Goal: Information Seeking & Learning: Understand process/instructions

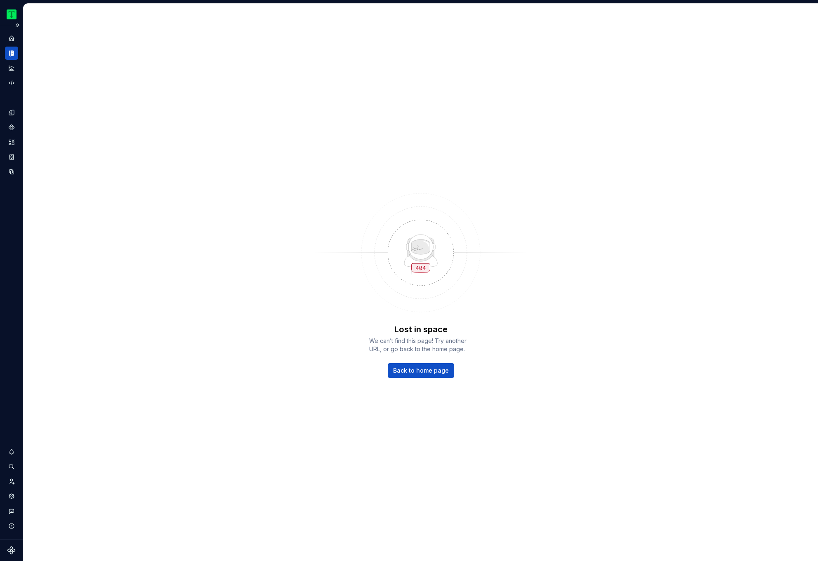
click at [12, 52] on icon "Documentation" at bounding box center [11, 52] width 7 height 7
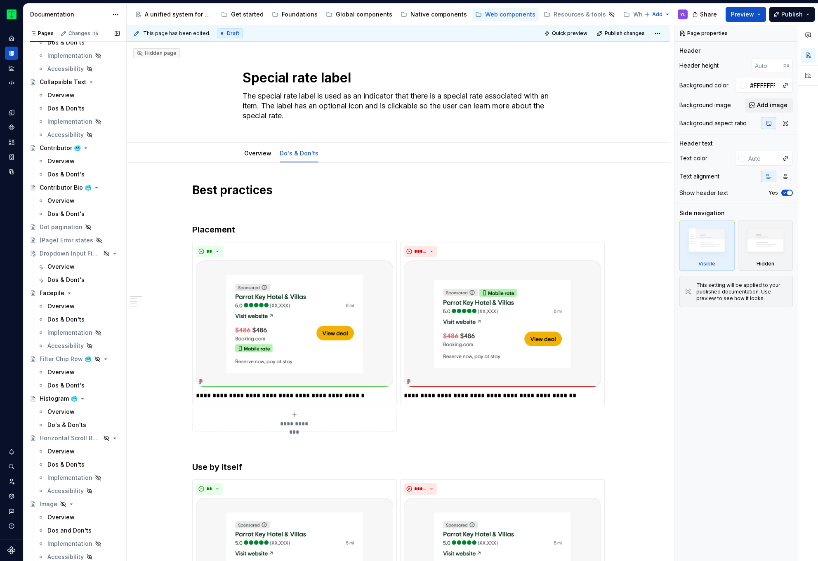
scroll to position [638, 0]
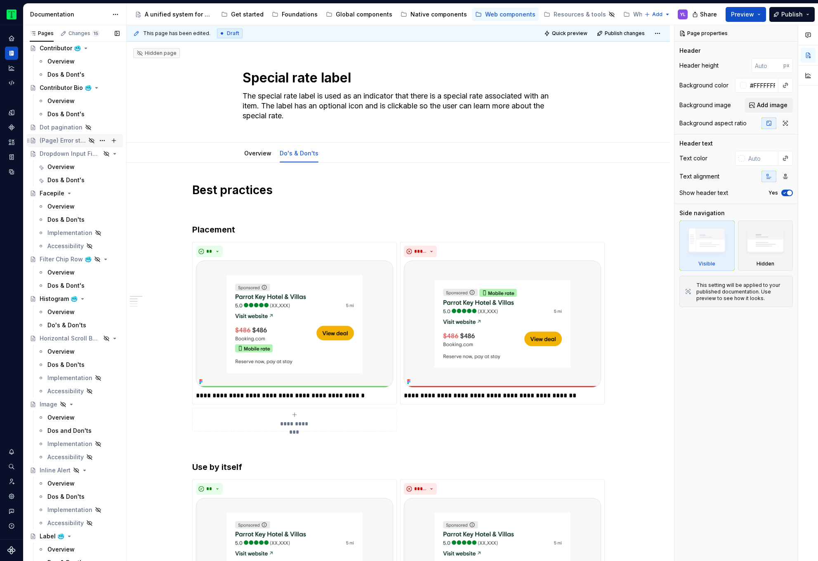
click at [61, 145] on div "(Page) Error states" at bounding box center [80, 141] width 80 height 12
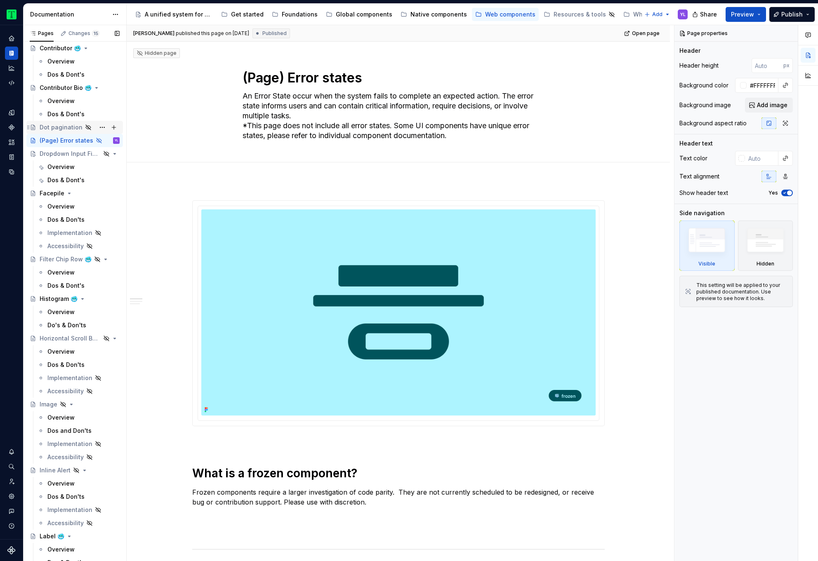
click at [61, 127] on div "Dot pagination" at bounding box center [61, 127] width 43 height 8
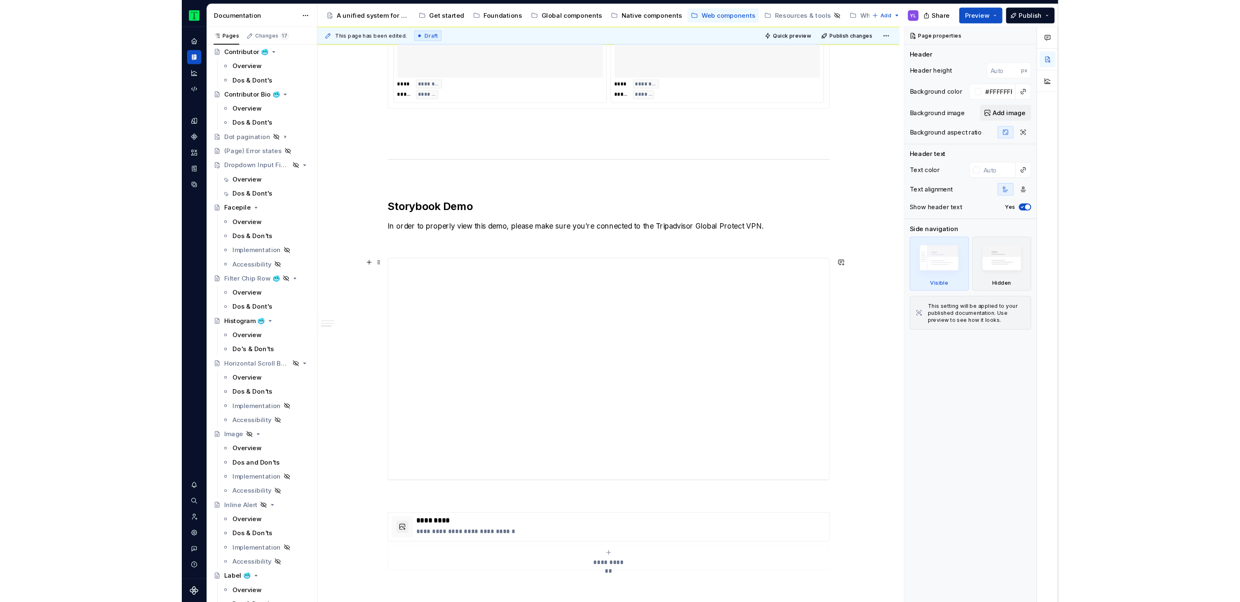
scroll to position [698, 0]
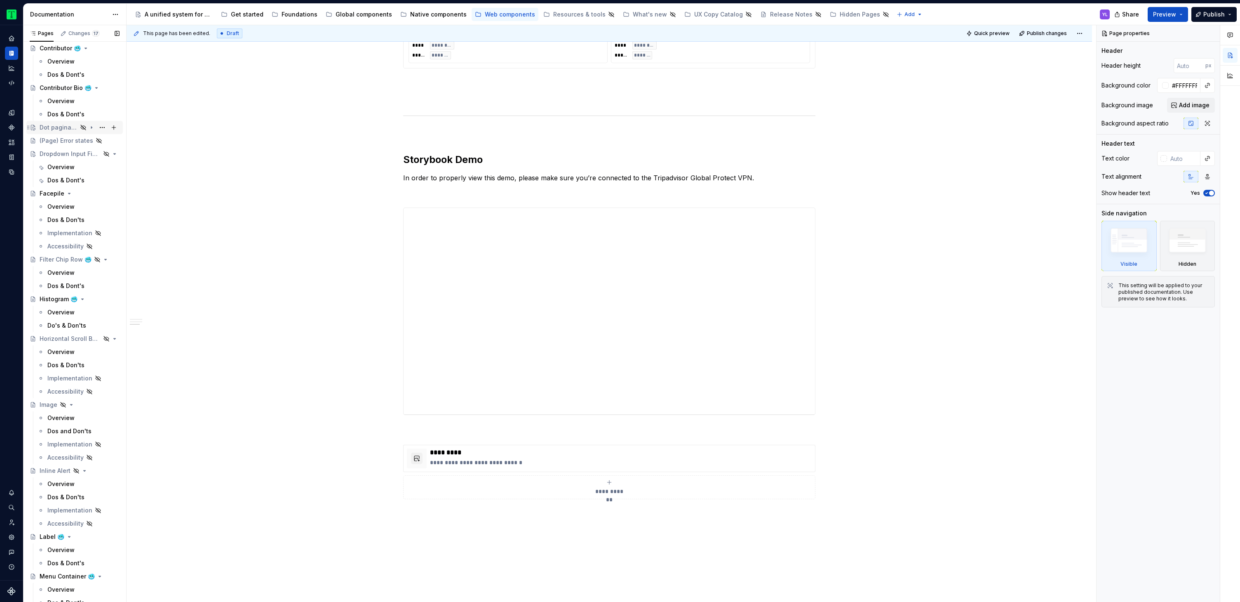
click at [57, 128] on div "Dot pagination" at bounding box center [59, 127] width 38 height 8
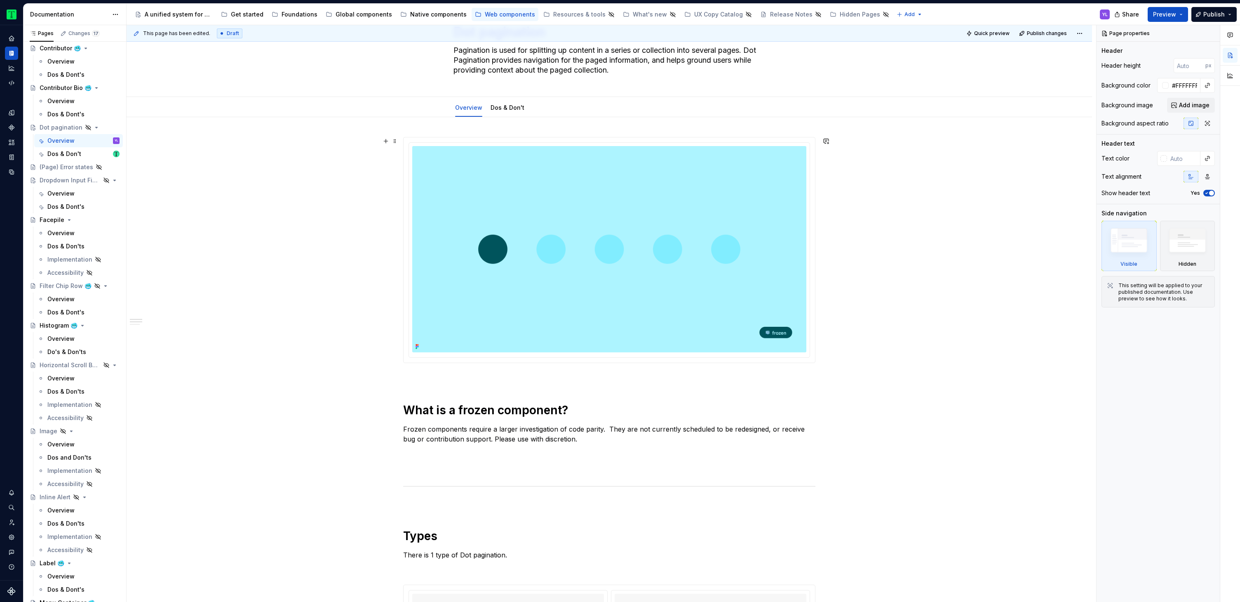
scroll to position [0, 0]
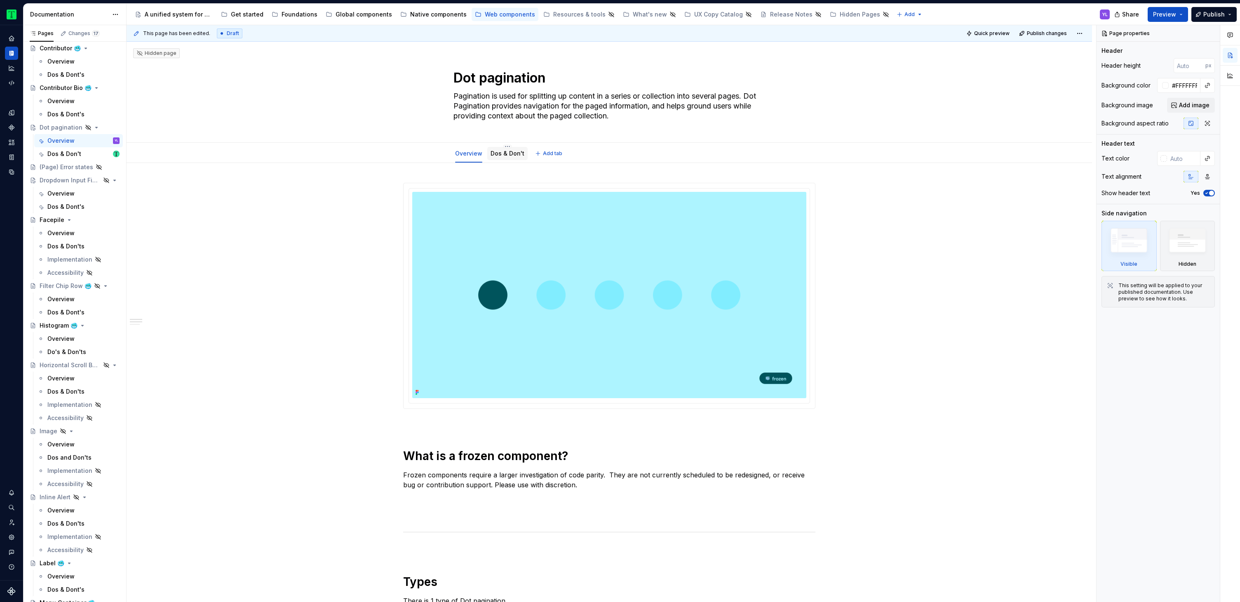
click at [500, 156] on link "Dos & Don't" at bounding box center [508, 153] width 34 height 7
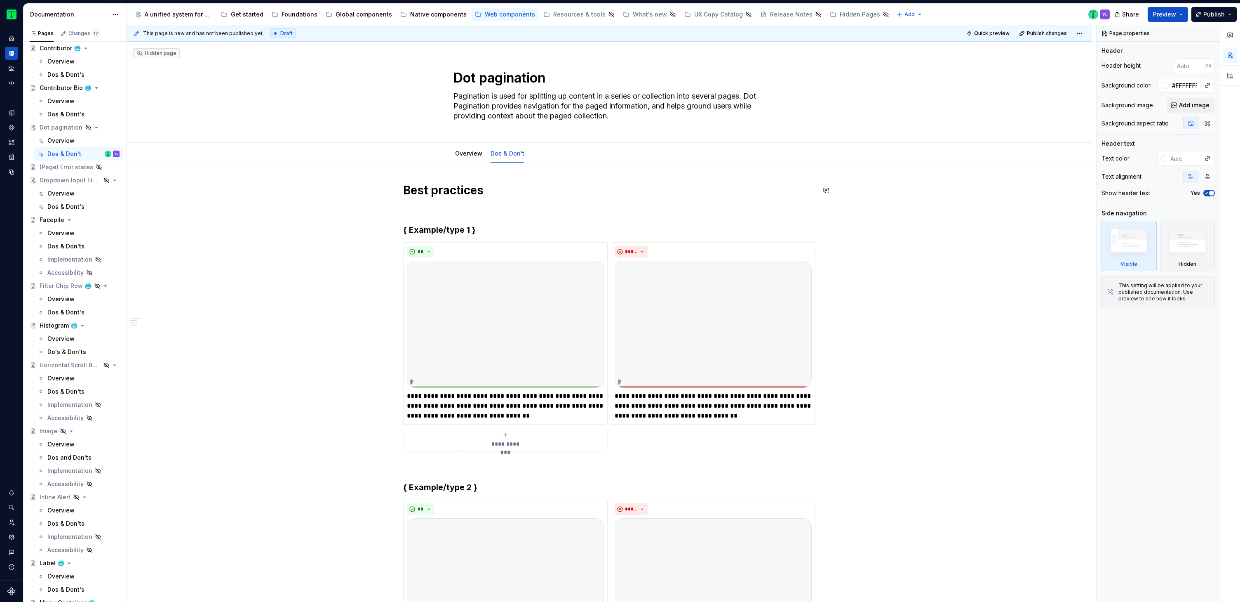
click at [404, 202] on div "**********" at bounding box center [609, 599] width 412 height 832
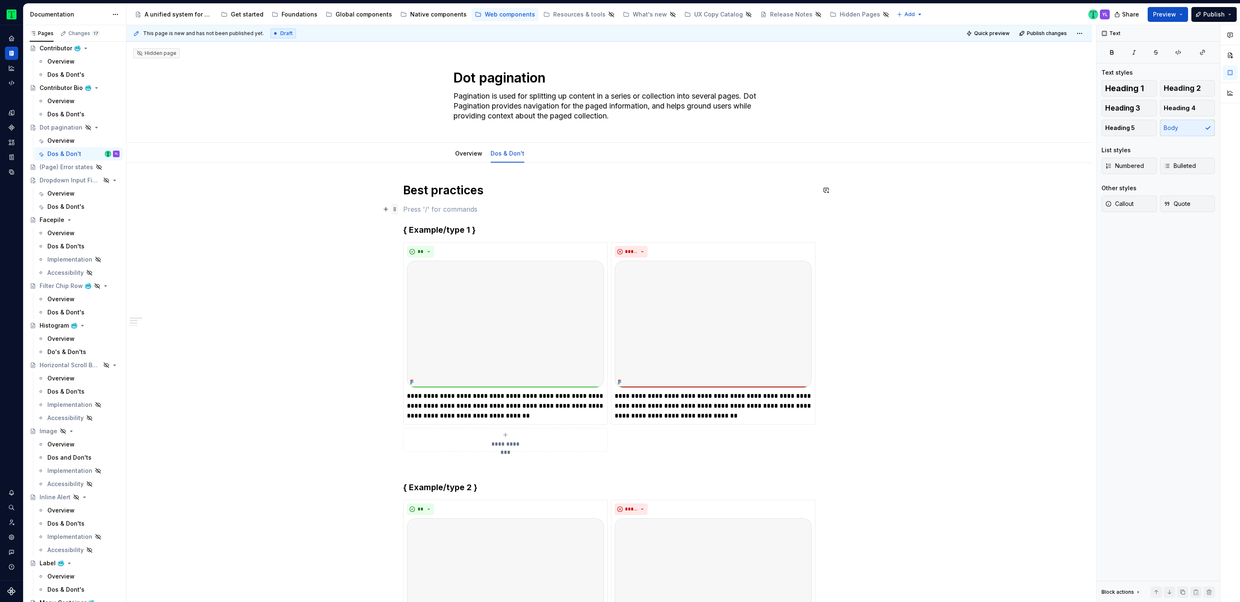
click at [395, 204] on span at bounding box center [395, 209] width 7 height 12
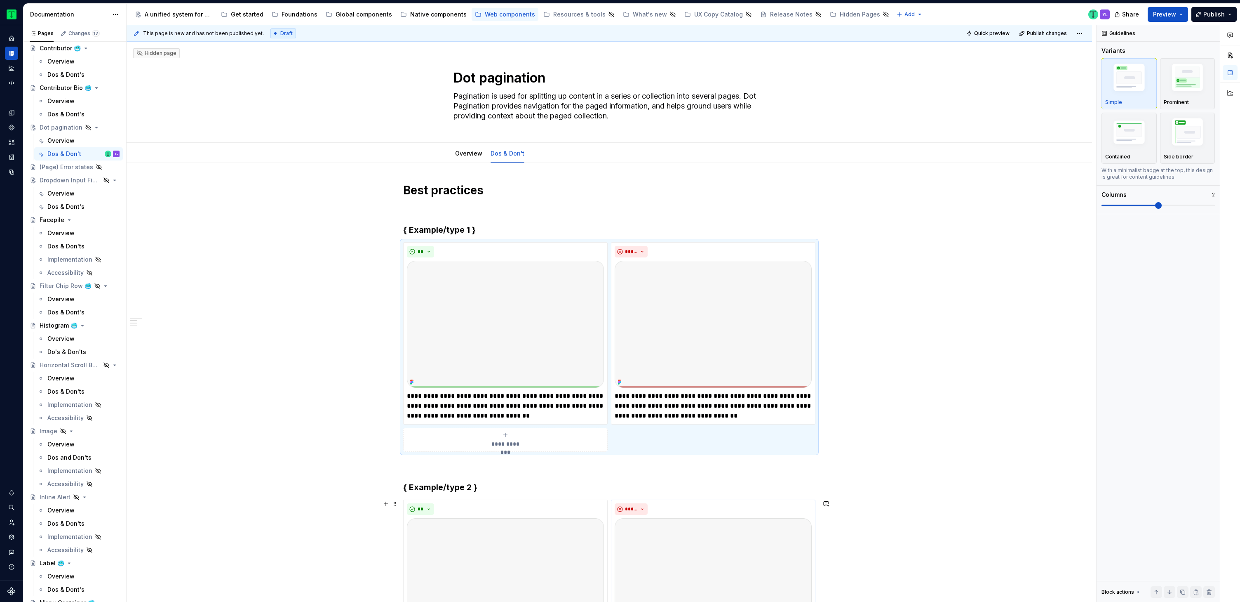
type textarea "*"
